Goal: Transaction & Acquisition: Purchase product/service

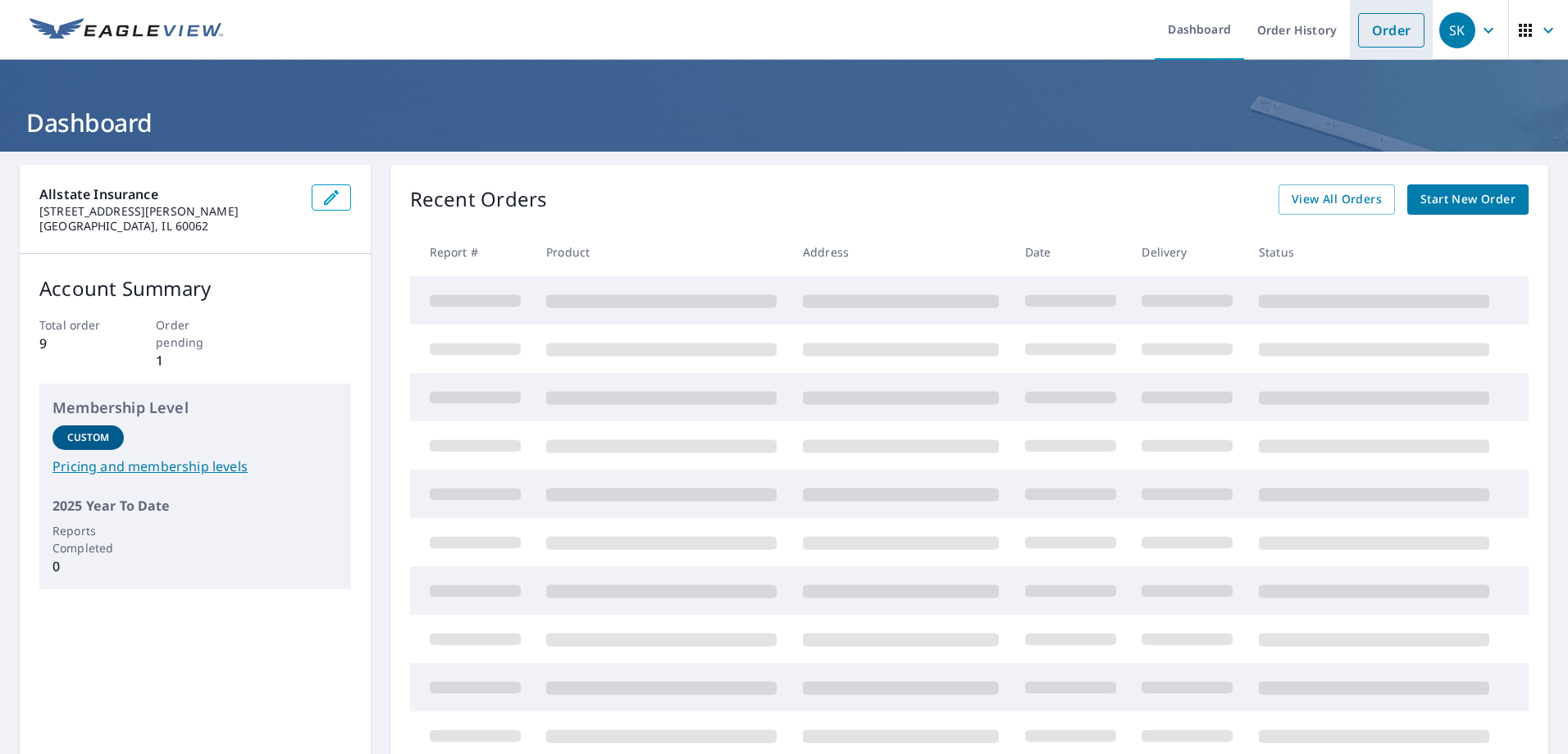
drag, startPoint x: 1375, startPoint y: 35, endPoint x: 1369, endPoint y: 42, distance: 9.2
click at [1375, 35] on link "Order" at bounding box center [1391, 30] width 66 height 34
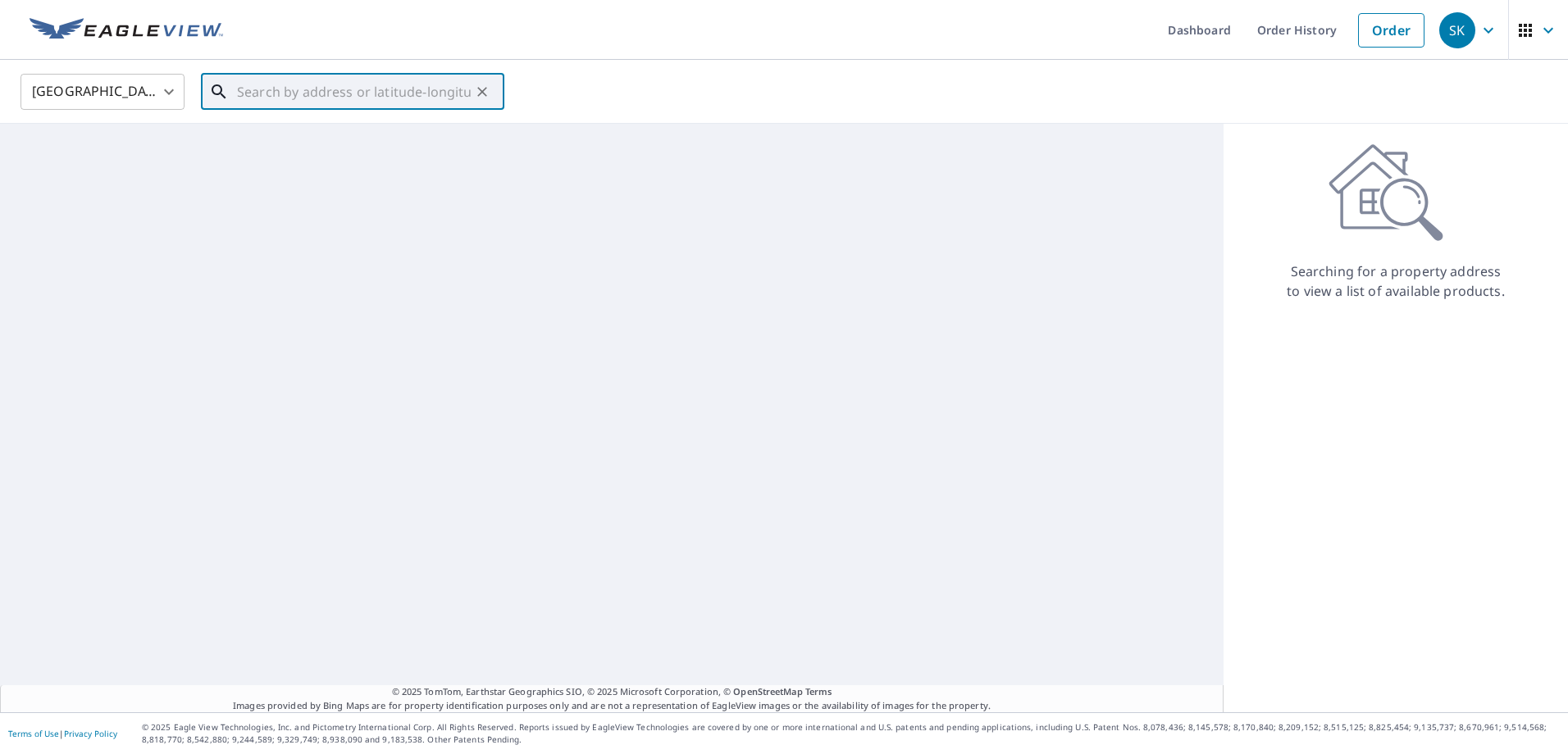
click at [344, 102] on input "text" at bounding box center [353, 91] width 234 height 46
paste input "[STREET_ADDRESS]"
click at [294, 158] on p "[GEOGRAPHIC_DATA]" at bounding box center [362, 157] width 257 height 16
type input "[STREET_ADDRESS]"
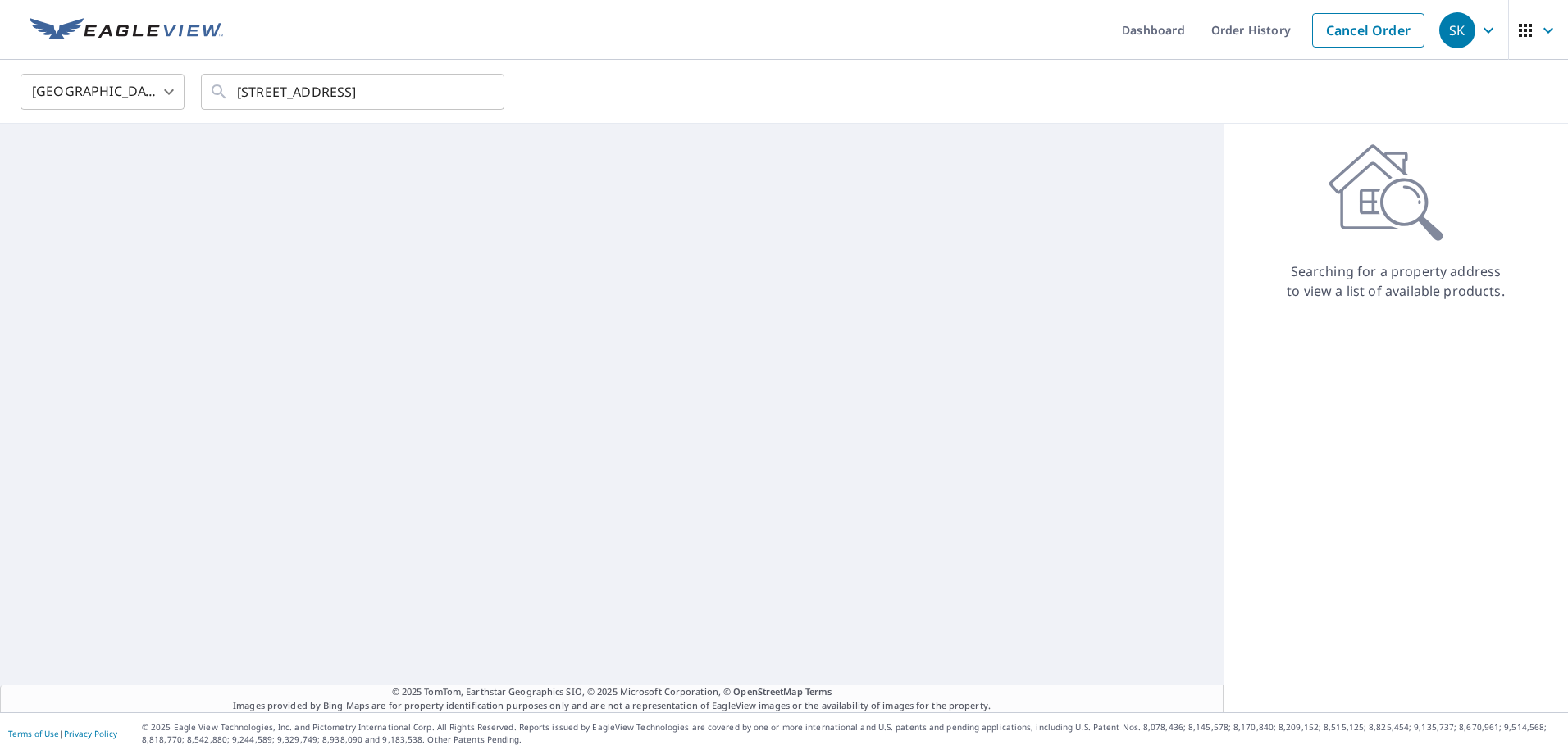
scroll to position [0, 0]
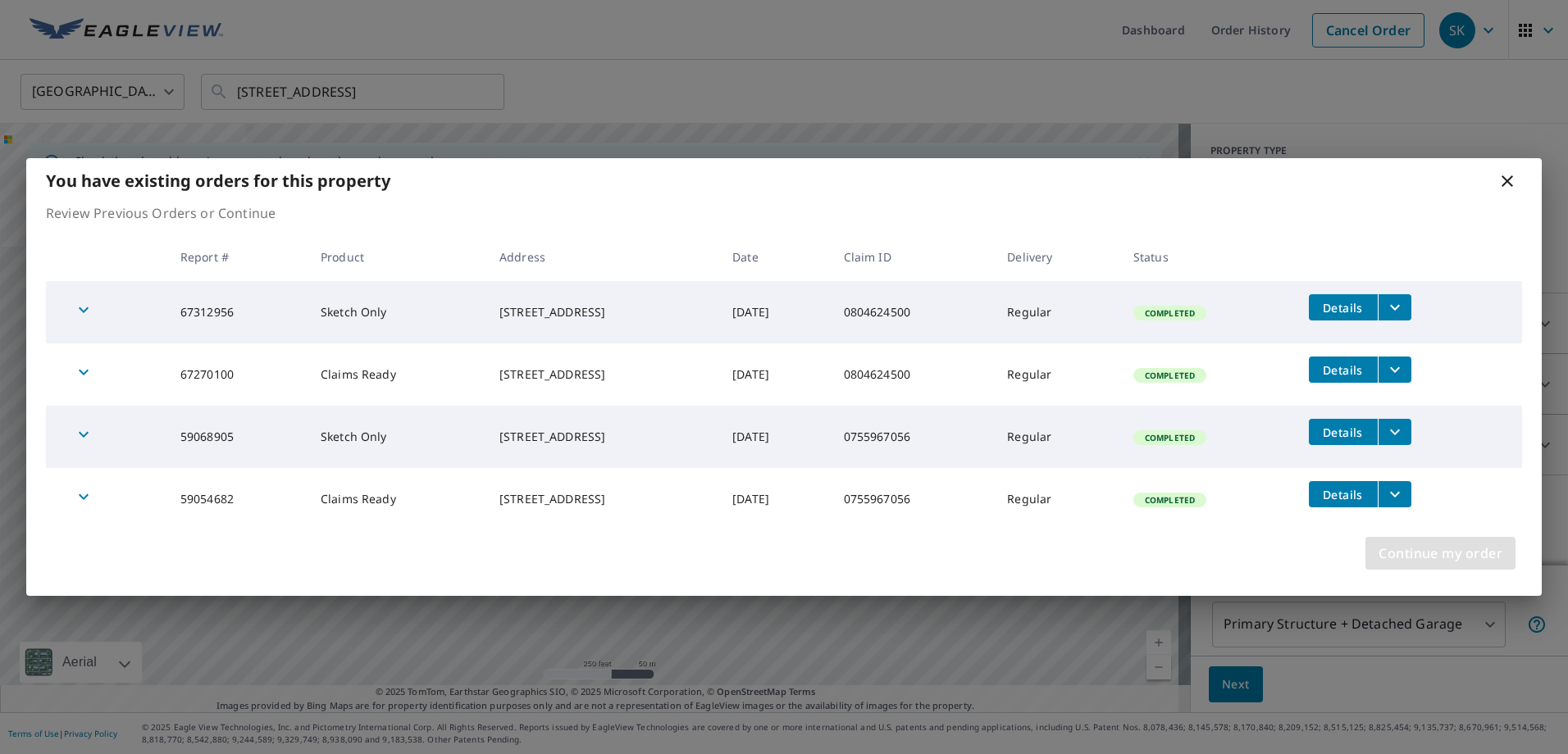
click at [1433, 551] on span "Continue my order" at bounding box center [1441, 553] width 124 height 23
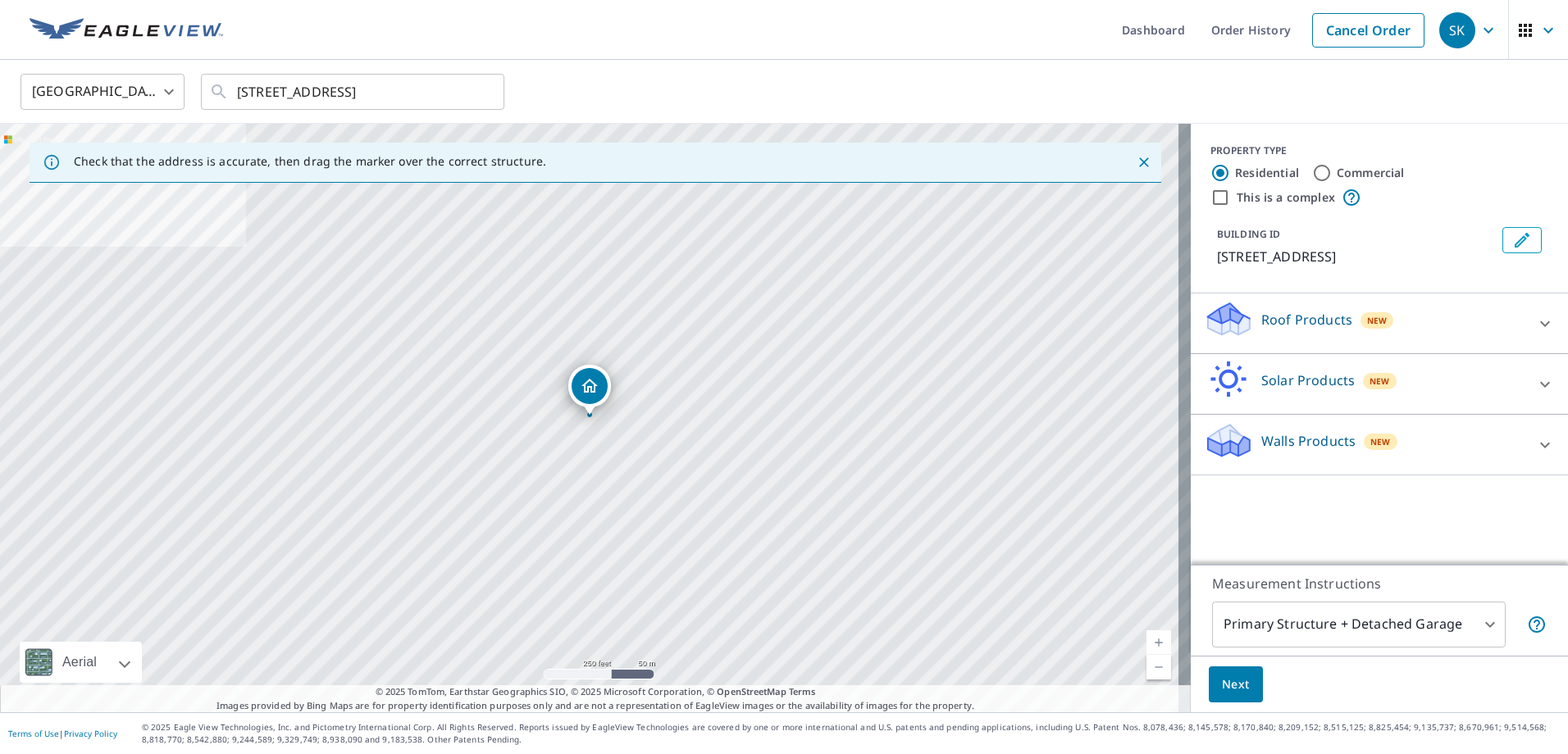
click at [1478, 316] on div "Roof Products New" at bounding box center [1364, 324] width 321 height 47
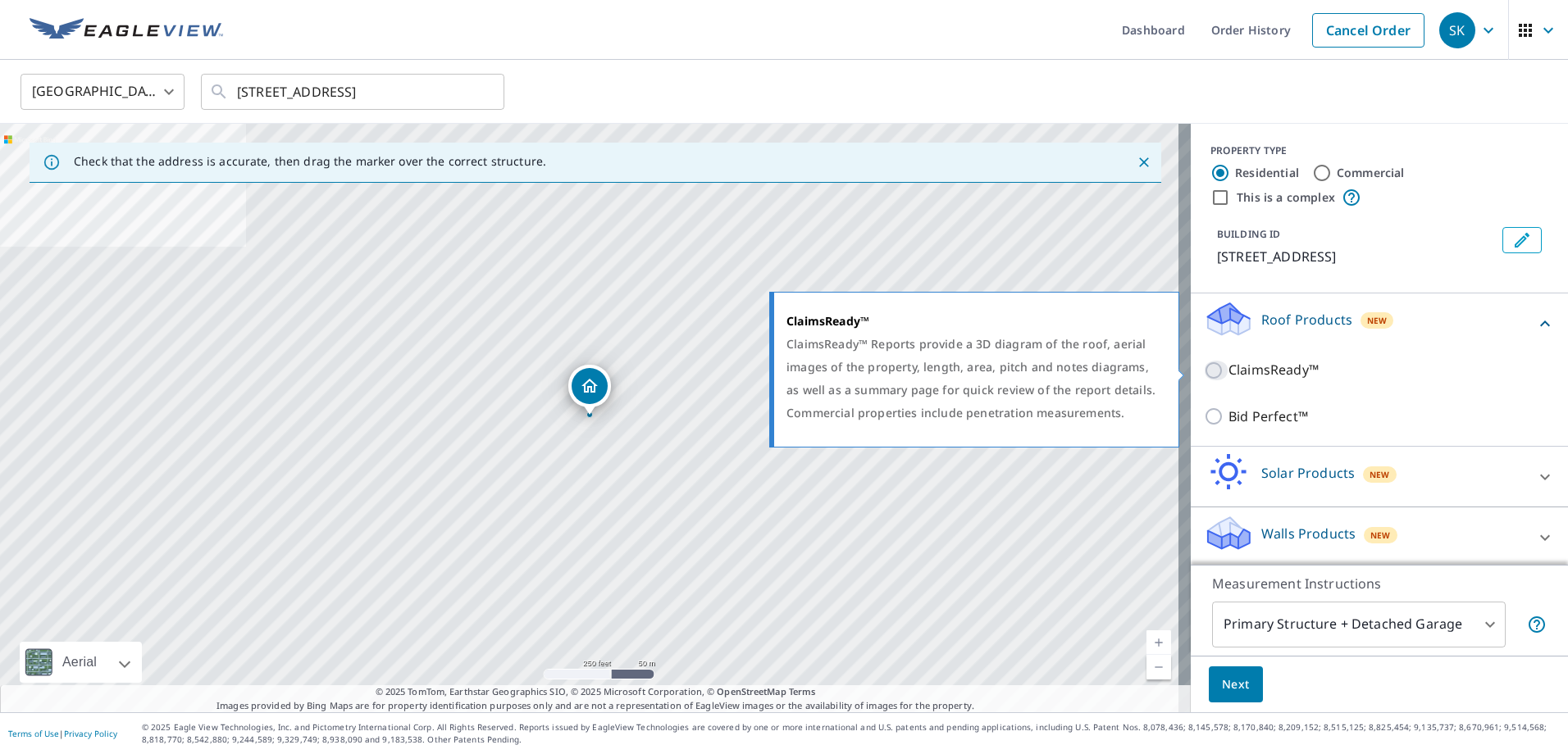
click at [1204, 373] on input "ClaimsReady™" at bounding box center [1215, 370] width 24 height 20
checkbox input "true"
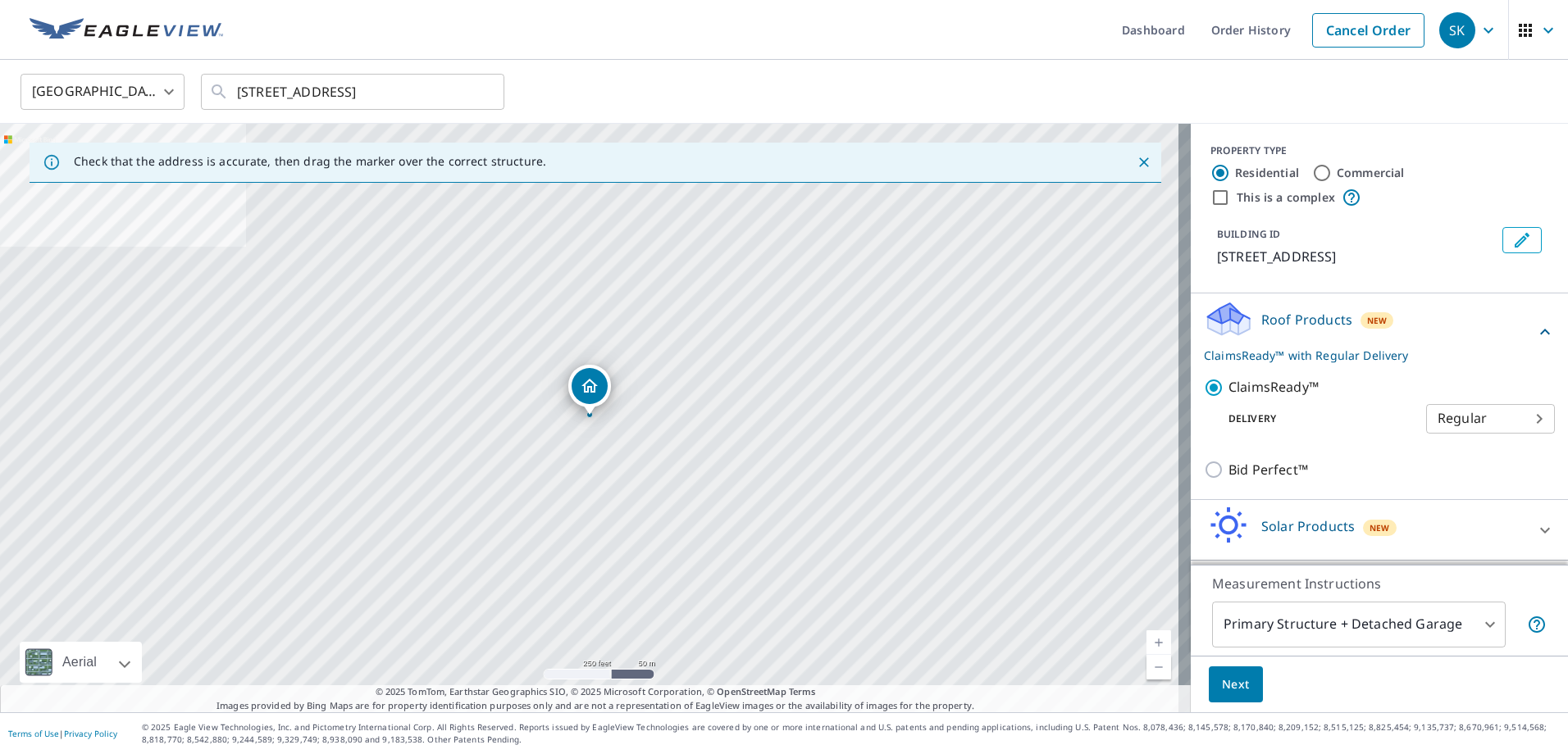
click at [1536, 328] on icon at bounding box center [1546, 332] width 20 height 20
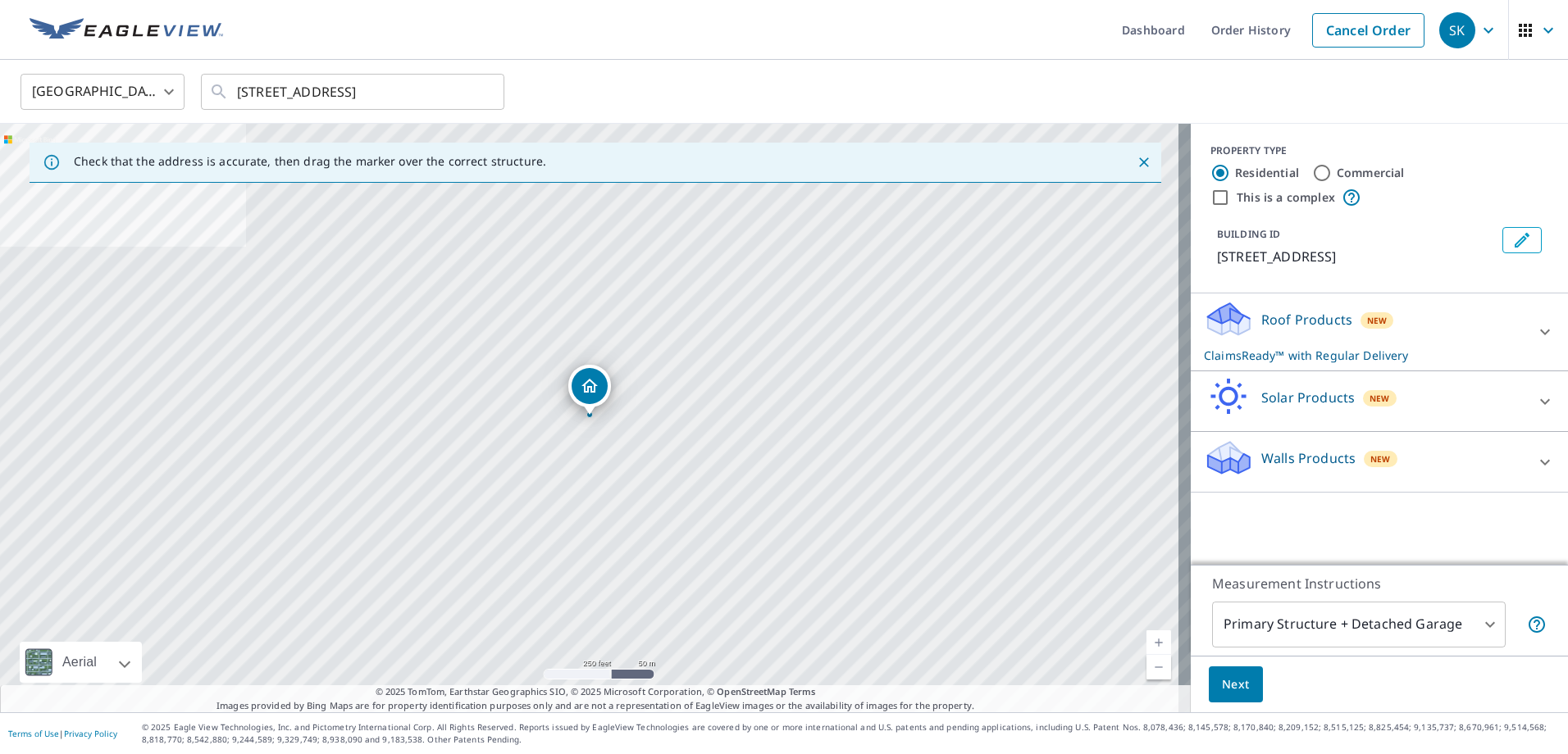
click at [1238, 685] on button "Next" at bounding box center [1236, 684] width 54 height 37
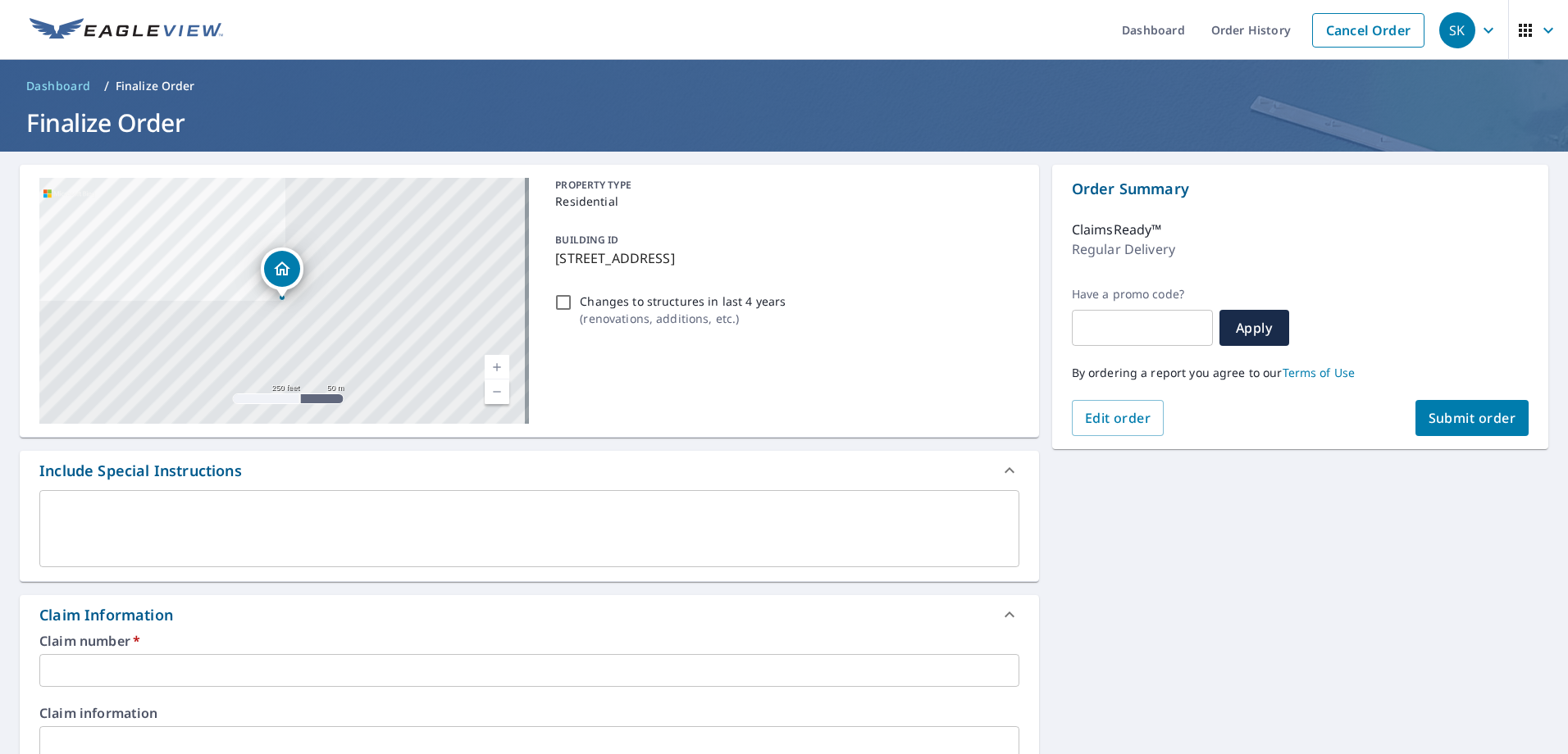
click at [89, 665] on input "text" at bounding box center [529, 671] width 980 height 33
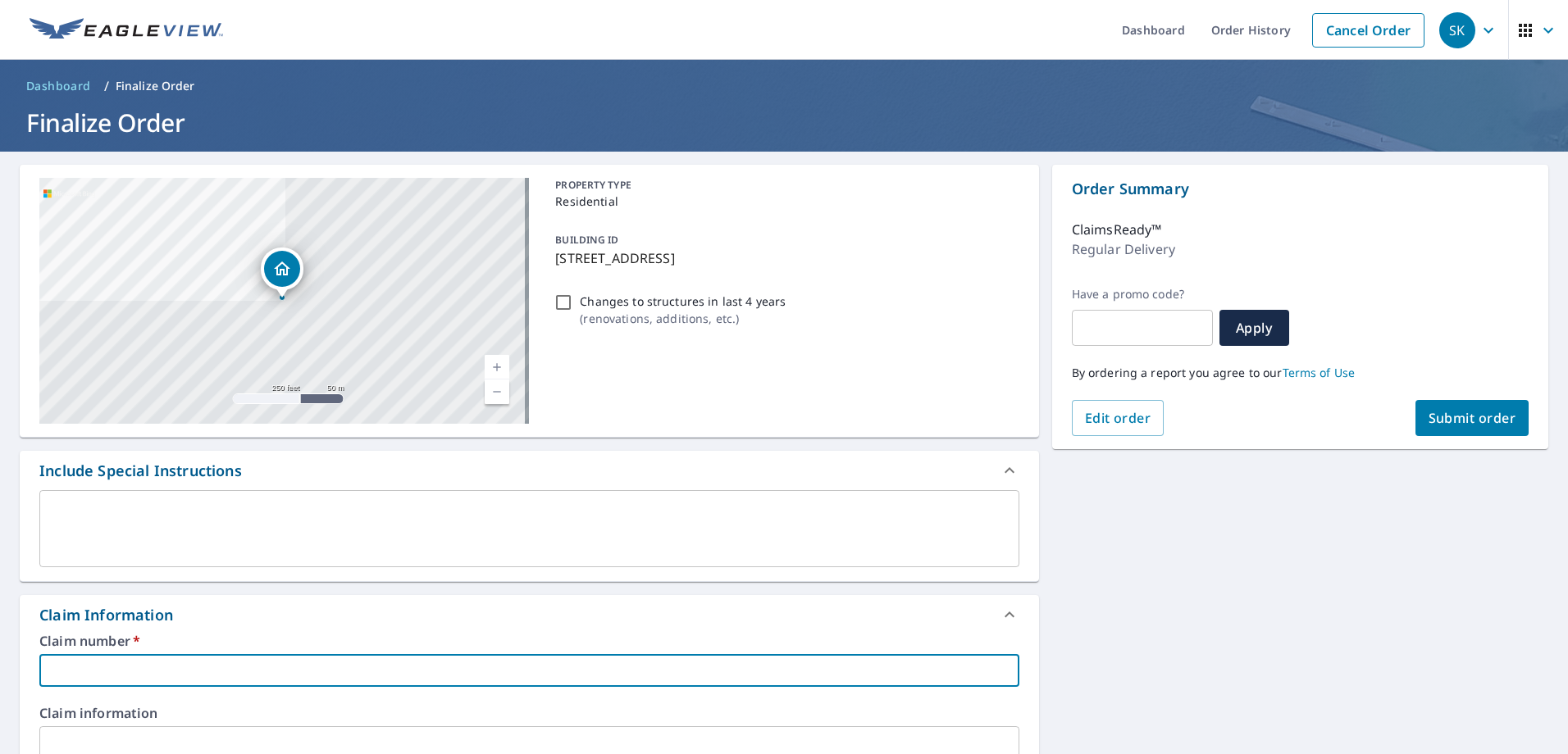
paste input "0804624500"
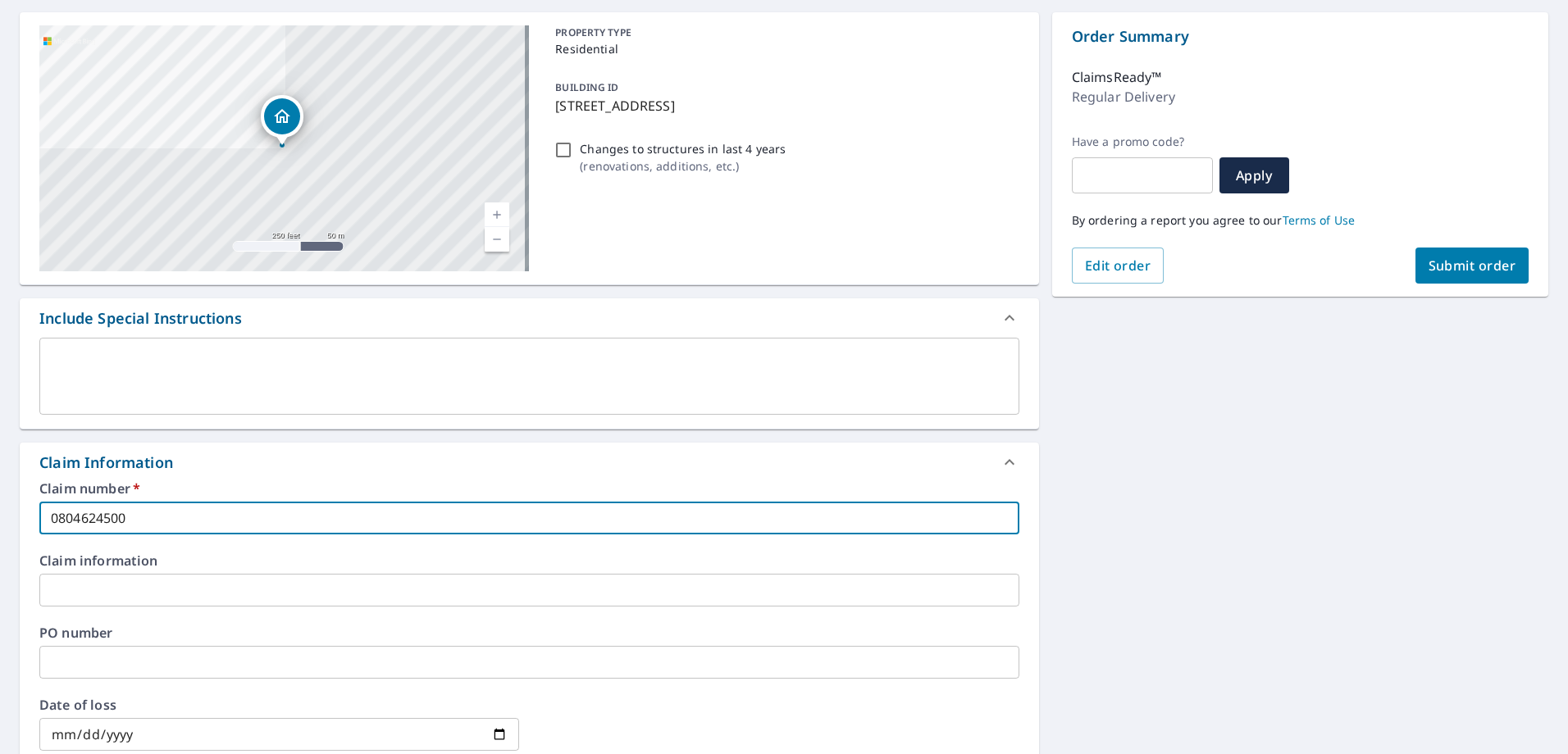
scroll to position [131, 0]
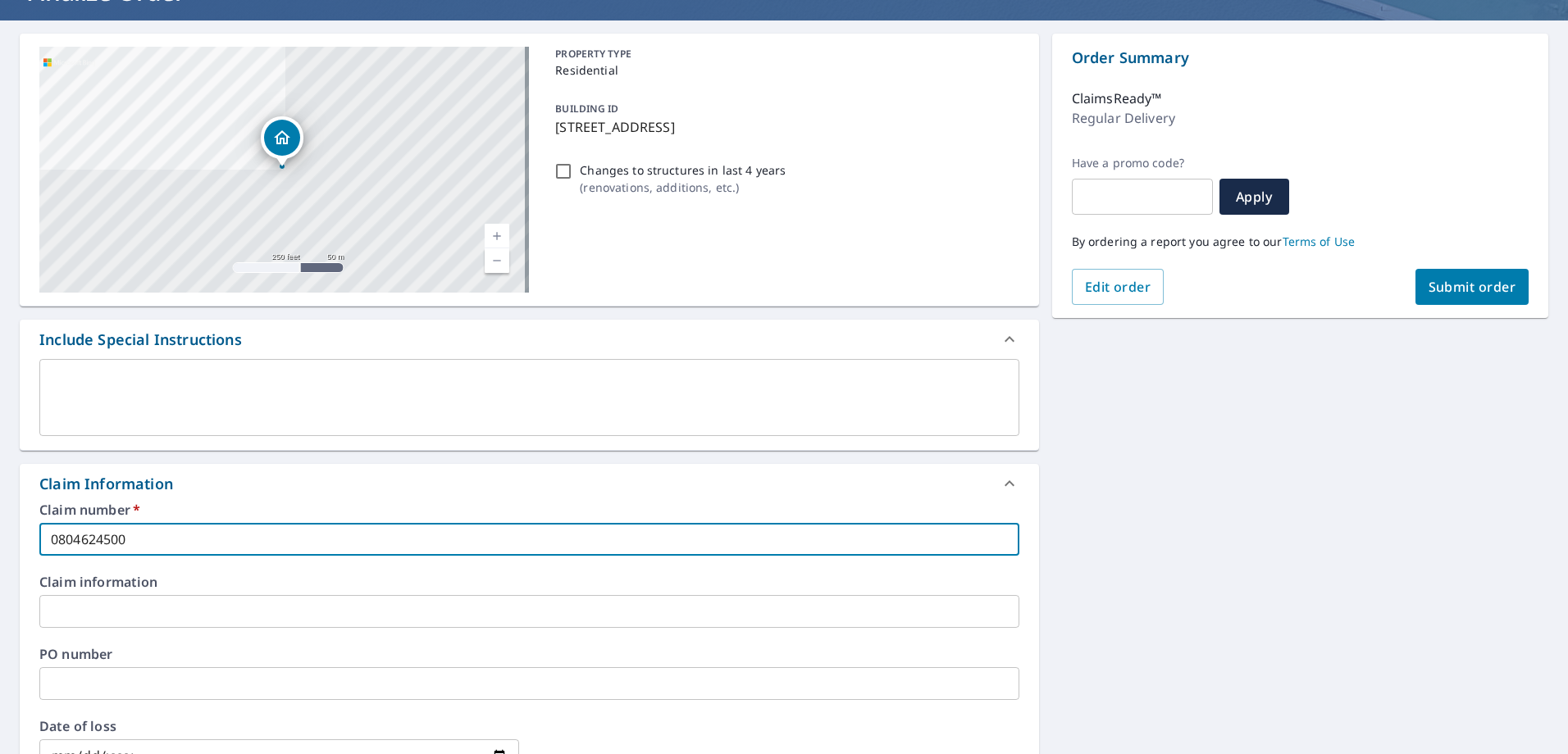
type input "0804624500"
click at [1462, 276] on button "Submit order" at bounding box center [1472, 287] width 114 height 36
